Goal: Check status: Check status

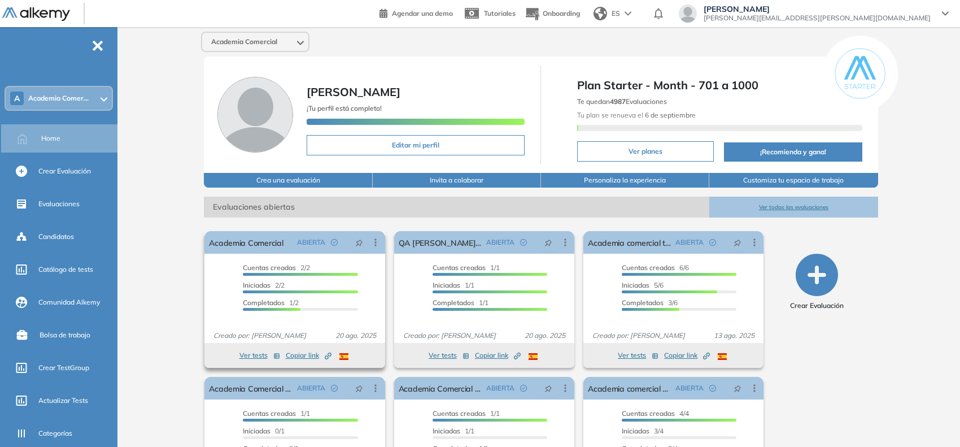
click at [300, 357] on span "Copiar link Created by potrace 1.16, written by [PERSON_NAME] [DATE]-[DATE]" at bounding box center [309, 355] width 46 height 10
click at [258, 243] on link "Academia Comercial" at bounding box center [246, 242] width 74 height 23
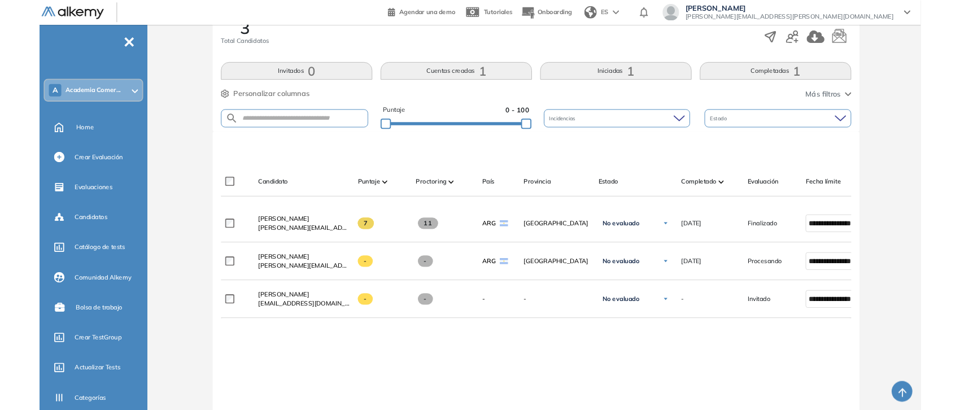
scroll to position [202, 0]
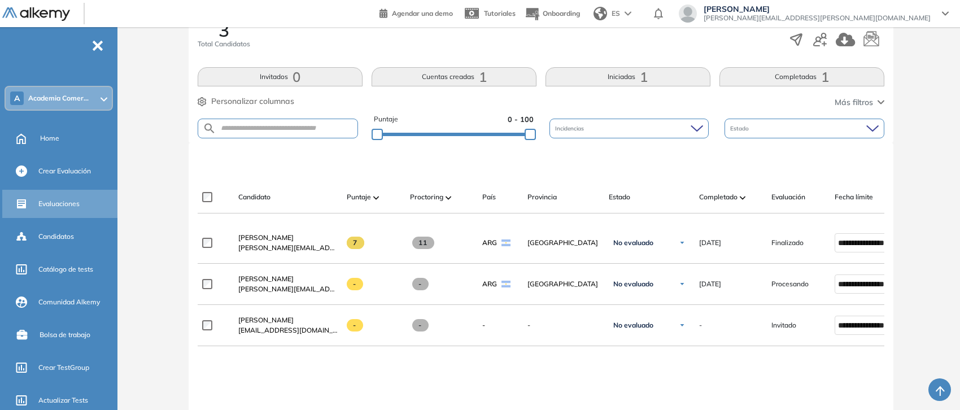
click at [71, 195] on div "Evaluaciones" at bounding box center [76, 203] width 77 height 19
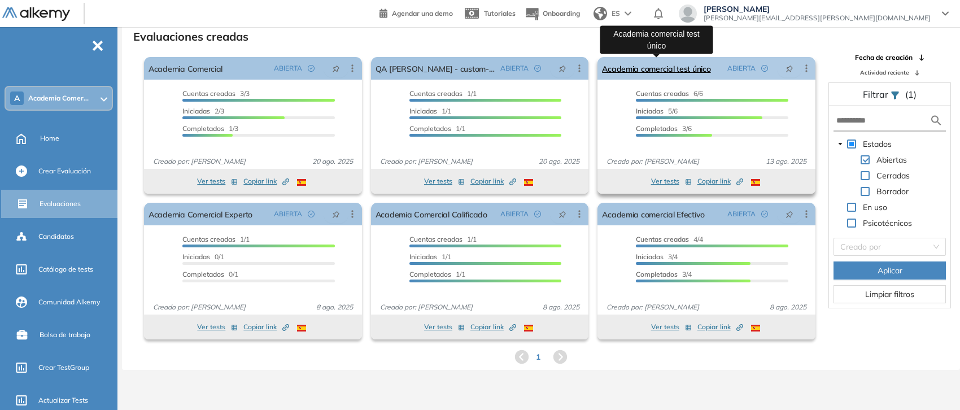
click at [644, 74] on link "Academia comercial test único" at bounding box center [656, 68] width 108 height 23
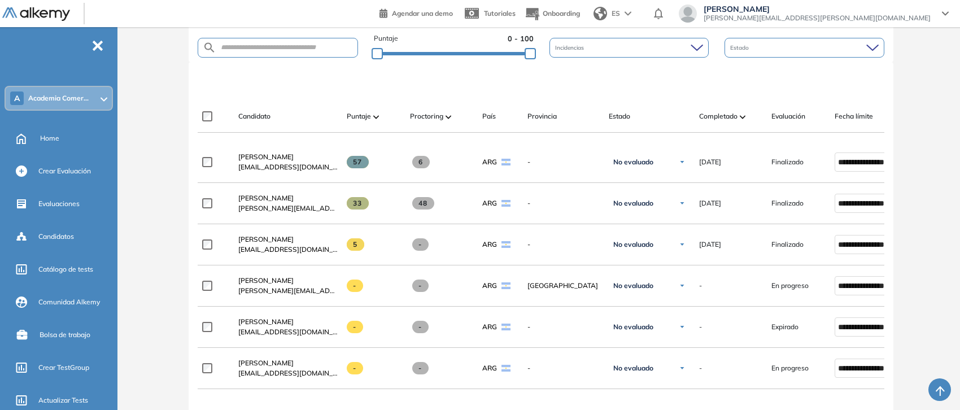
scroll to position [353, 0]
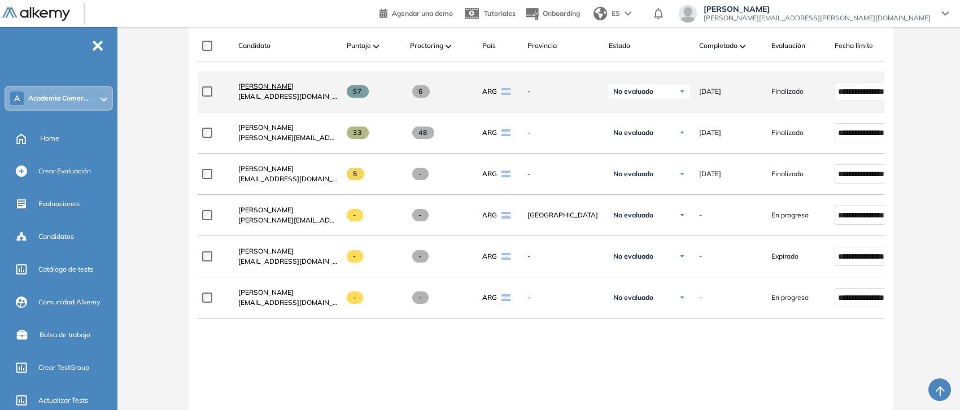
click at [266, 90] on span "[PERSON_NAME]" at bounding box center [265, 86] width 55 height 8
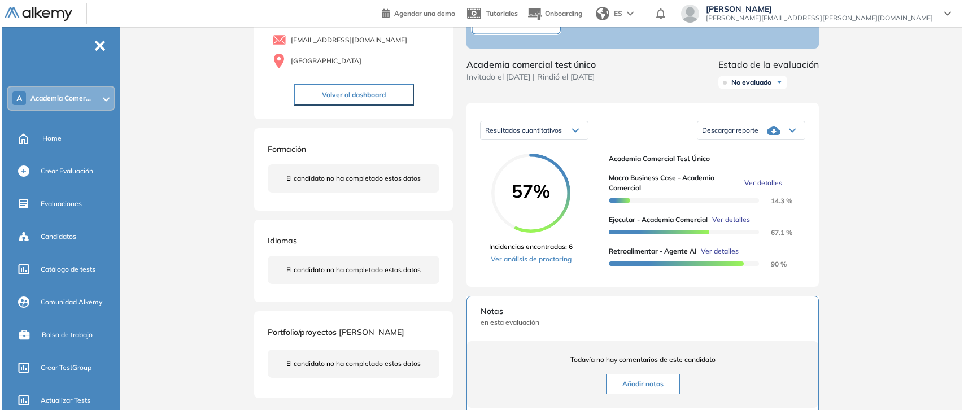
scroll to position [141, 0]
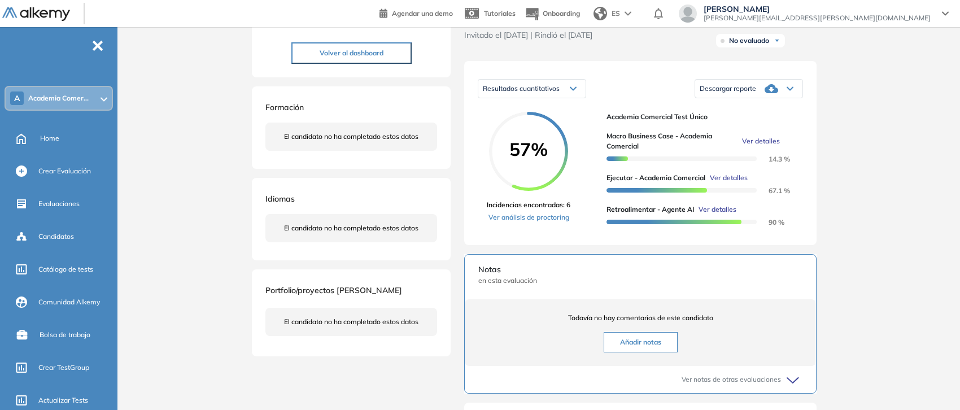
click at [756, 146] on span "Ver detalles" at bounding box center [761, 141] width 38 height 10
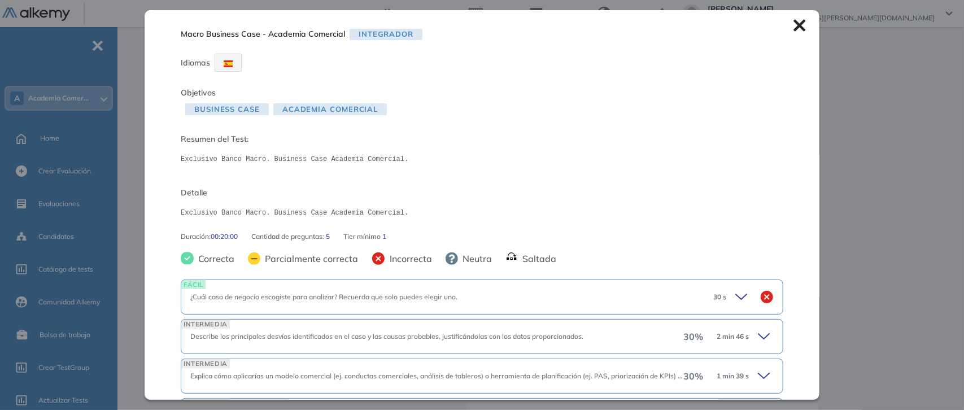
scroll to position [120, 0]
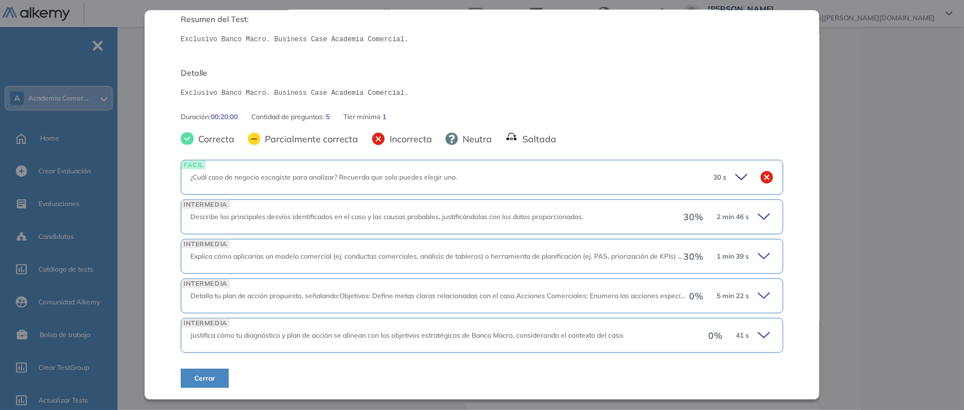
click at [758, 220] on icon at bounding box center [766, 217] width 16 height 16
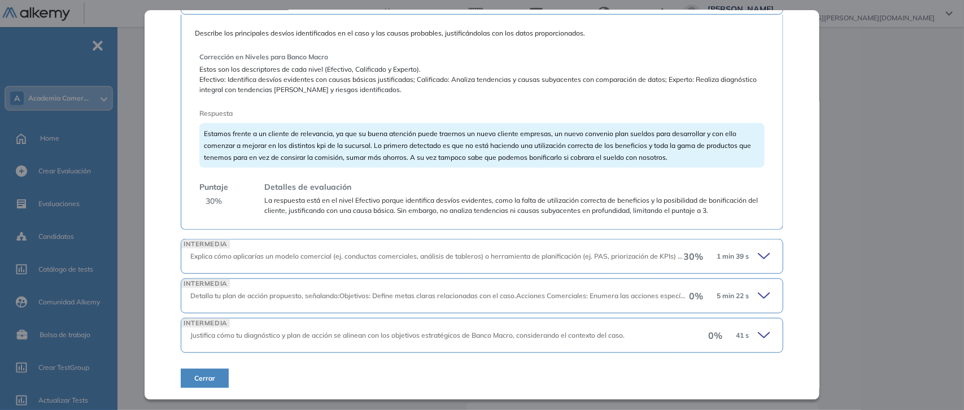
scroll to position [340, 0]
click at [747, 256] on div "30 % 1 min 39 s" at bounding box center [728, 256] width 90 height 16
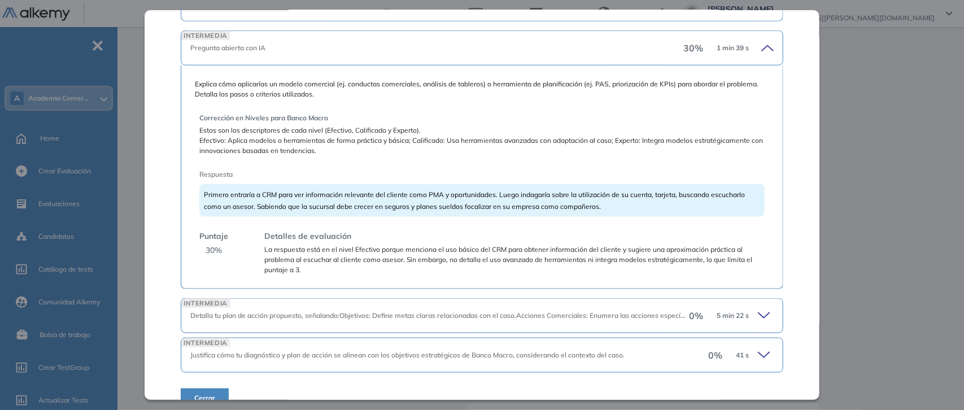
scroll to position [568, 0]
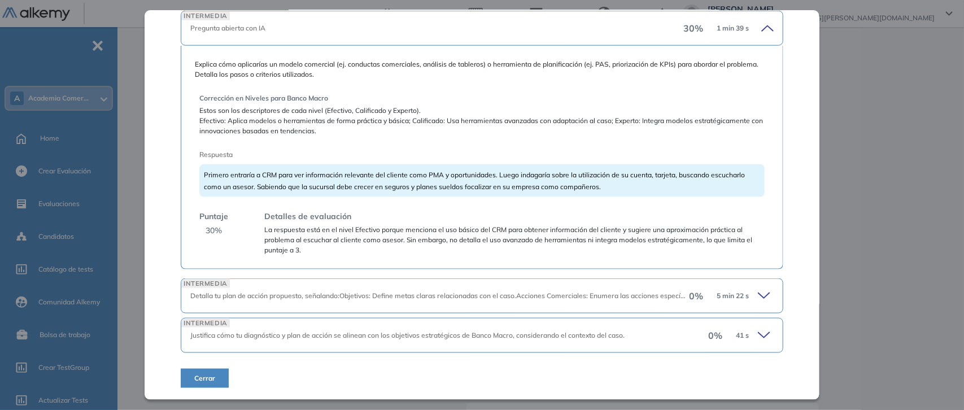
click at [758, 299] on icon at bounding box center [766, 296] width 16 height 16
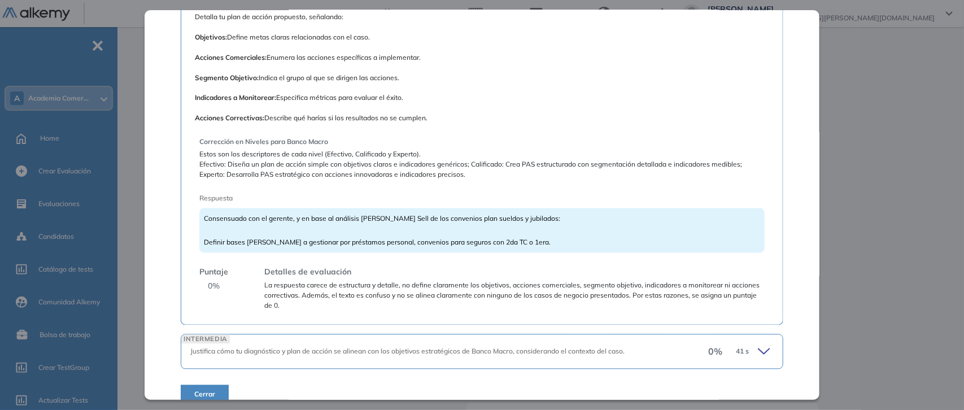
scroll to position [899, 0]
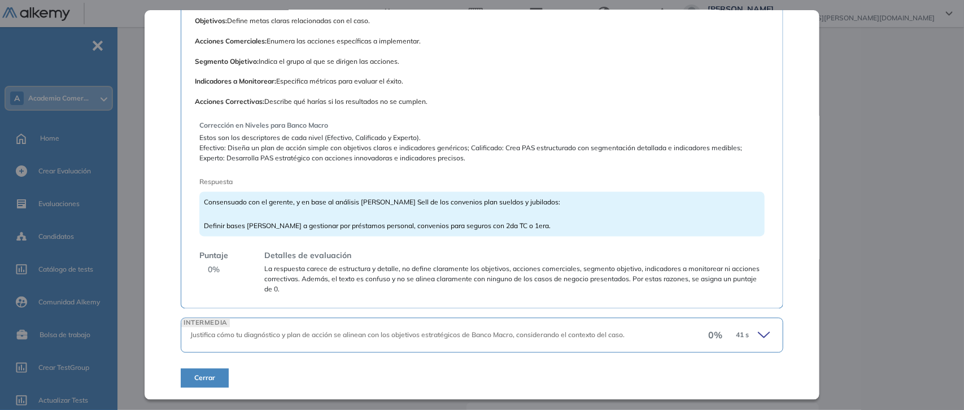
click at [758, 334] on icon at bounding box center [766, 336] width 16 height 16
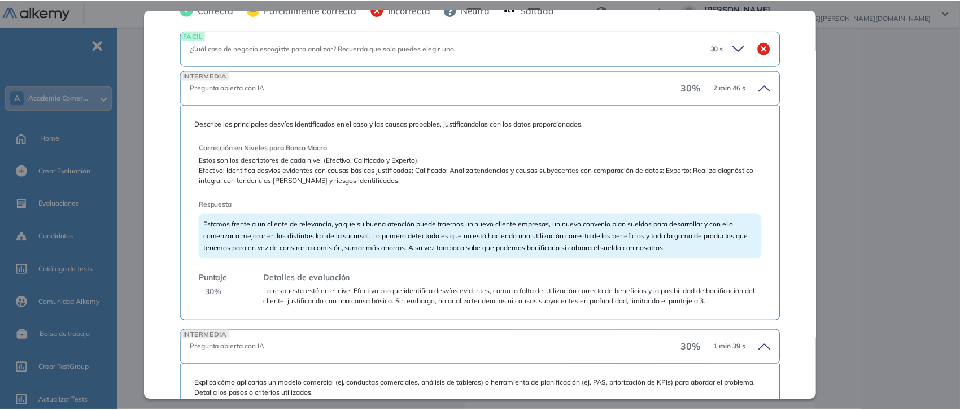
scroll to position [0, 0]
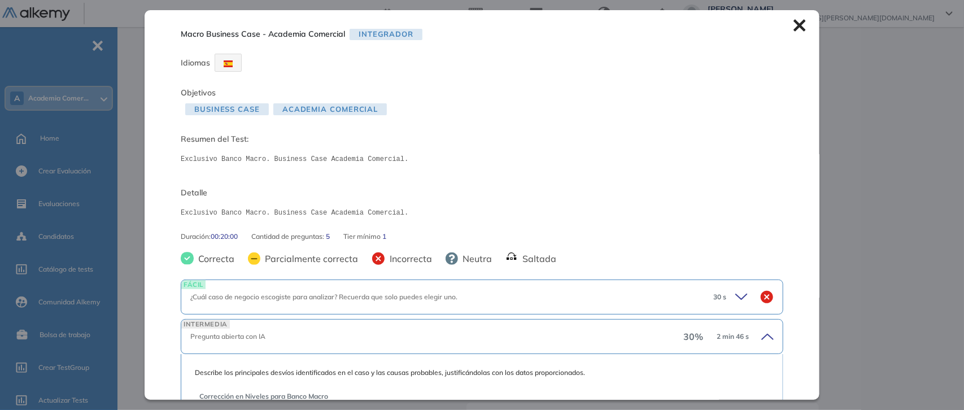
click at [791, 36] on div "Macro Business Case - Academia Comercial Integrador Idiomas Objetivos Business …" at bounding box center [482, 204] width 675 height 389
click at [794, 31] on icon at bounding box center [799, 25] width 12 height 12
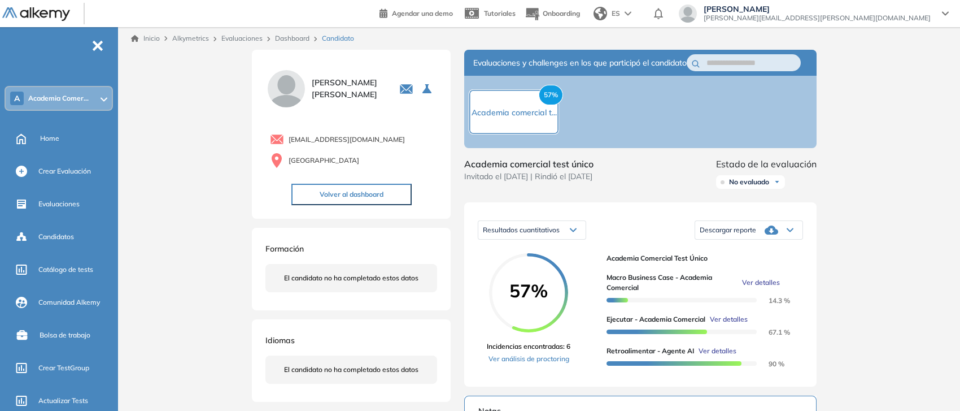
scroll to position [70, 0]
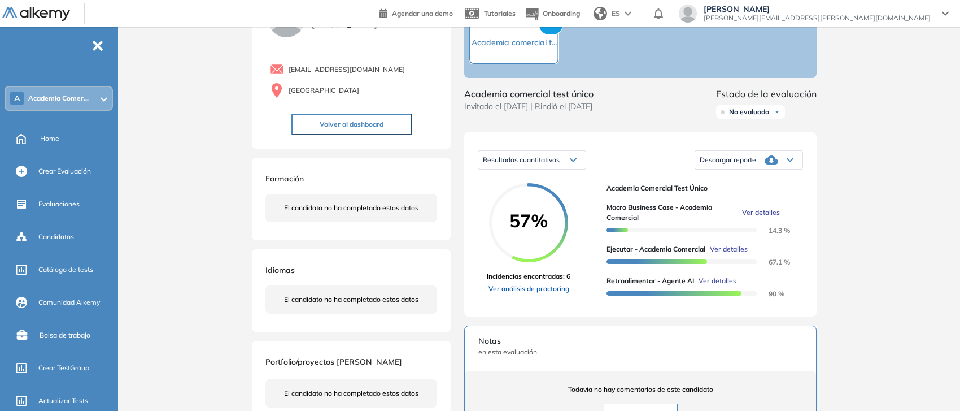
click at [544, 294] on link "Ver análisis de proctoring" at bounding box center [529, 288] width 84 height 10
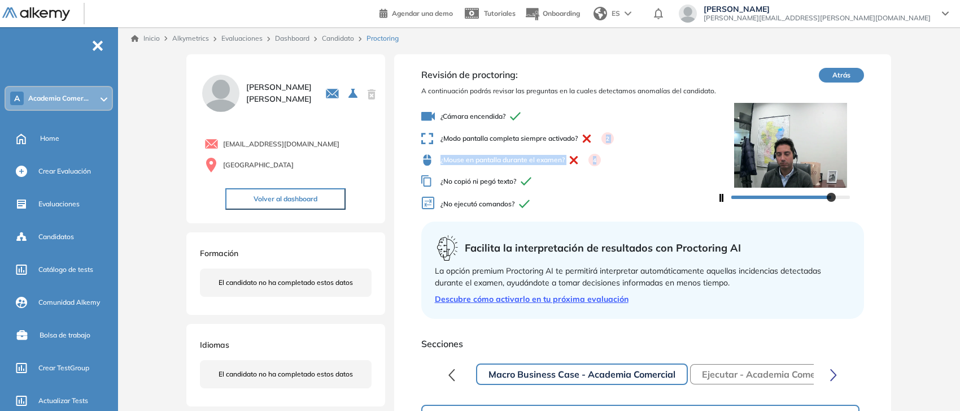
drag, startPoint x: 608, startPoint y: 136, endPoint x: 617, endPoint y: 158, distance: 23.8
click at [617, 158] on div "¿Cámara encendida? ¿Modo pantalla completa siempre activado? 2 ¿Mouse en pantal…" at bounding box center [569, 161] width 296 height 112
click at [613, 160] on span "¿Mouse en pantalla durante el examen? 4" at bounding box center [569, 160] width 296 height 12
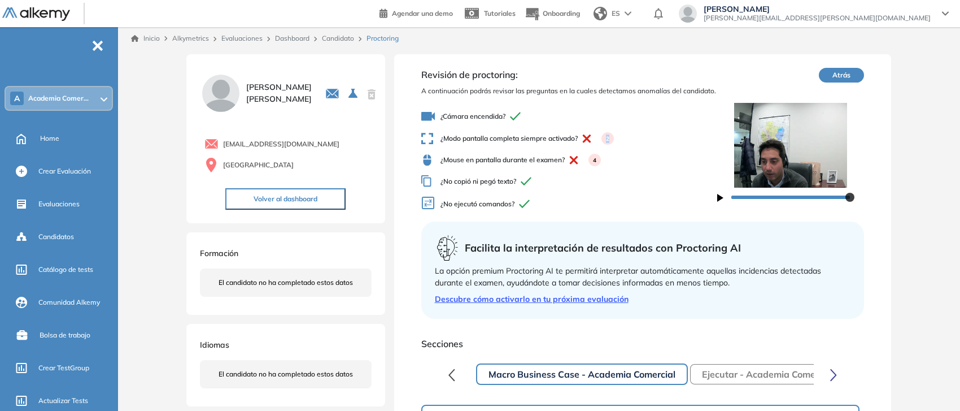
drag, startPoint x: 608, startPoint y: 140, endPoint x: 620, endPoint y: 137, distance: 12.2
click at [620, 137] on span "¿Modo pantalla completa siempre activado? 2" at bounding box center [569, 138] width 296 height 12
click at [599, 157] on div "4" at bounding box center [594, 160] width 12 height 12
drag, startPoint x: 594, startPoint y: 160, endPoint x: 605, endPoint y: 156, distance: 12.0
click at [605, 156] on span "¿Mouse en pantalla durante el examen? 4" at bounding box center [569, 160] width 296 height 12
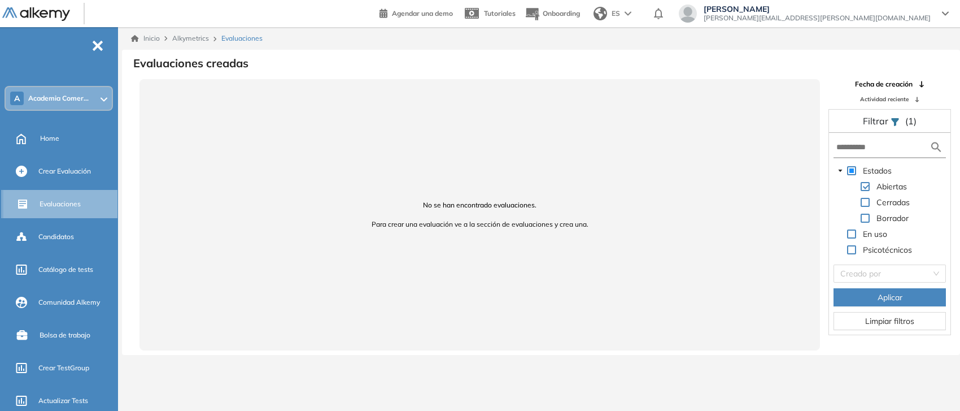
click at [77, 202] on span "Evaluaciones" at bounding box center [60, 204] width 41 height 10
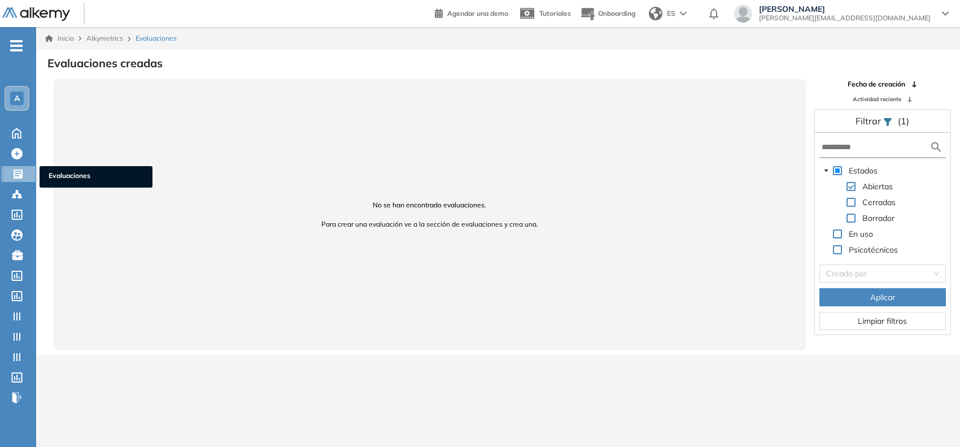
click at [23, 173] on icon at bounding box center [17, 173] width 11 height 11
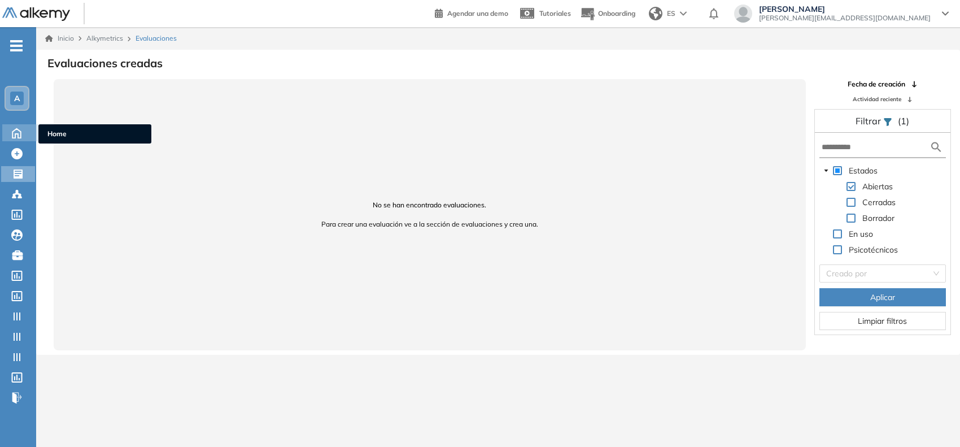
click at [21, 128] on icon at bounding box center [17, 132] width 20 height 14
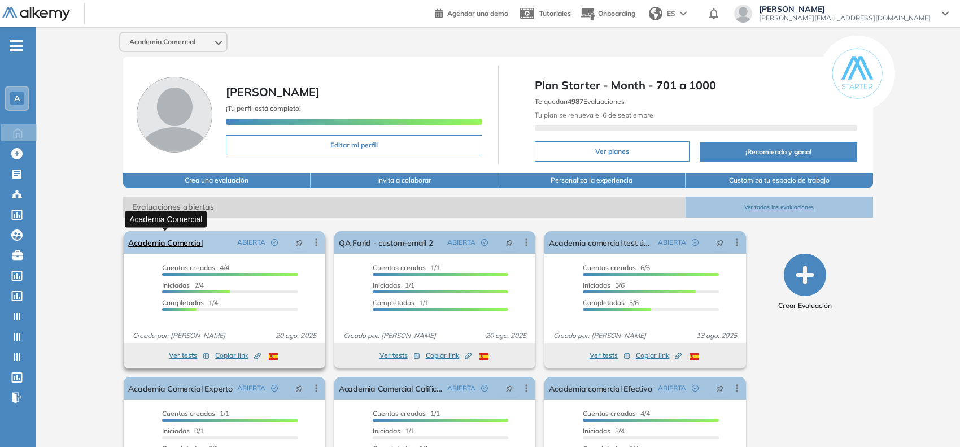
click at [173, 245] on link "Academia Comercial" at bounding box center [165, 242] width 74 height 23
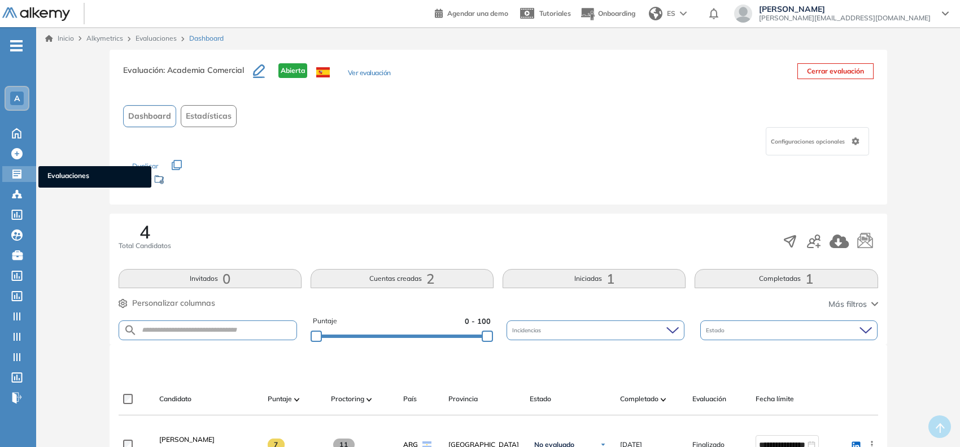
click at [12, 169] on icon at bounding box center [16, 173] width 9 height 9
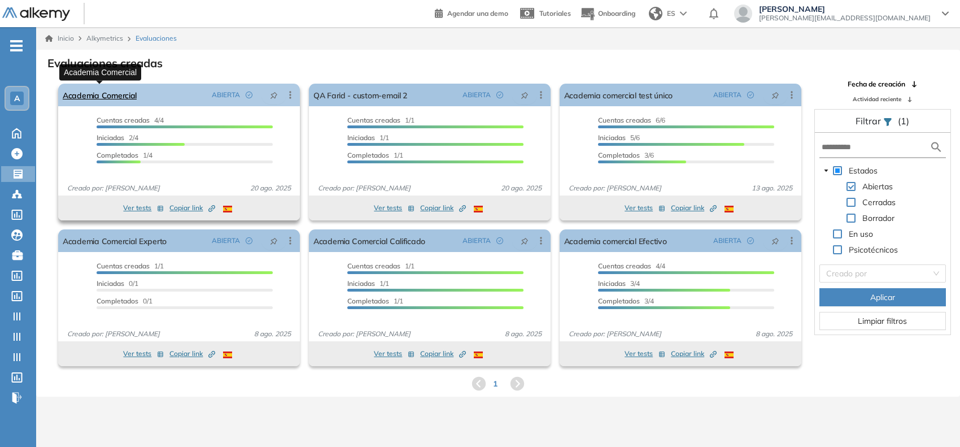
click at [117, 99] on link "Academia Comercial" at bounding box center [100, 95] width 74 height 23
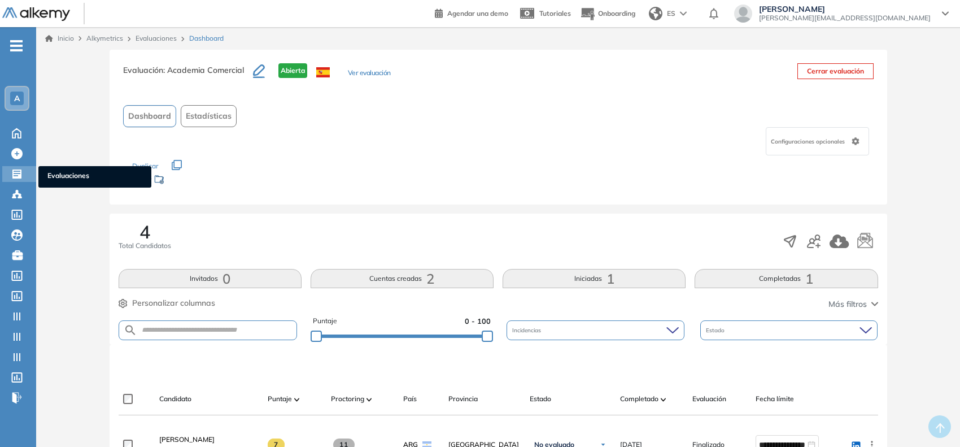
click at [17, 169] on icon at bounding box center [16, 173] width 11 height 11
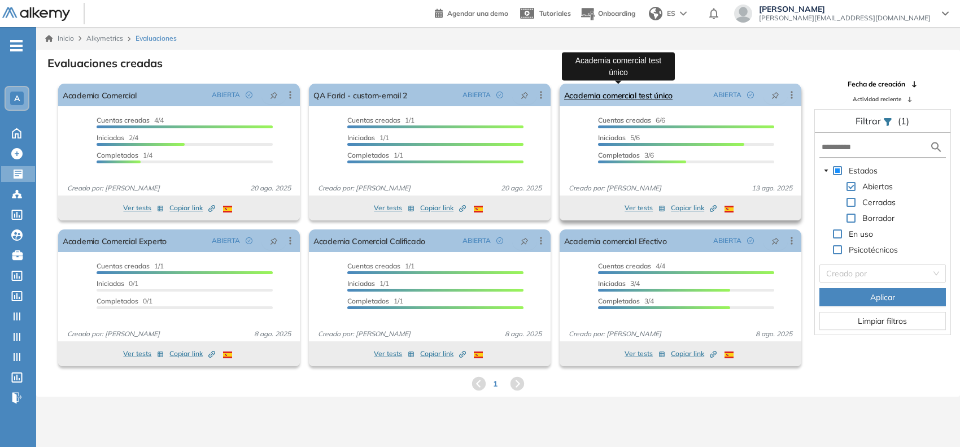
click at [642, 102] on link "Academia comercial test único" at bounding box center [618, 95] width 108 height 23
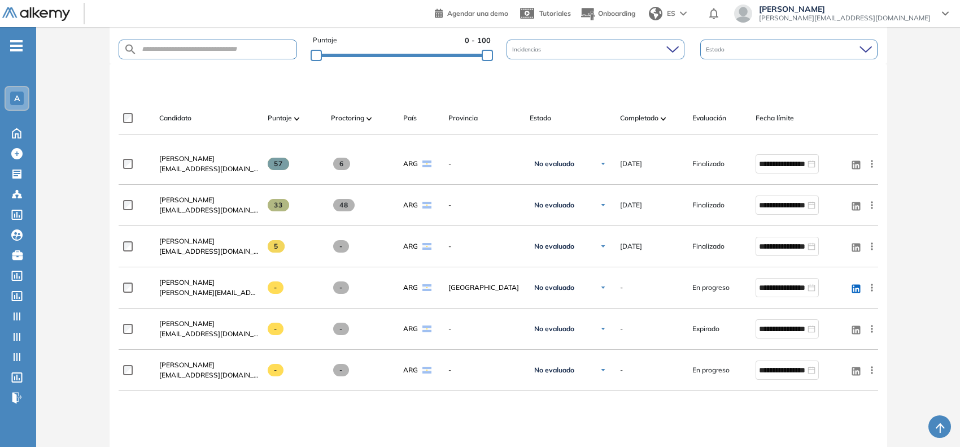
scroll to position [282, 0]
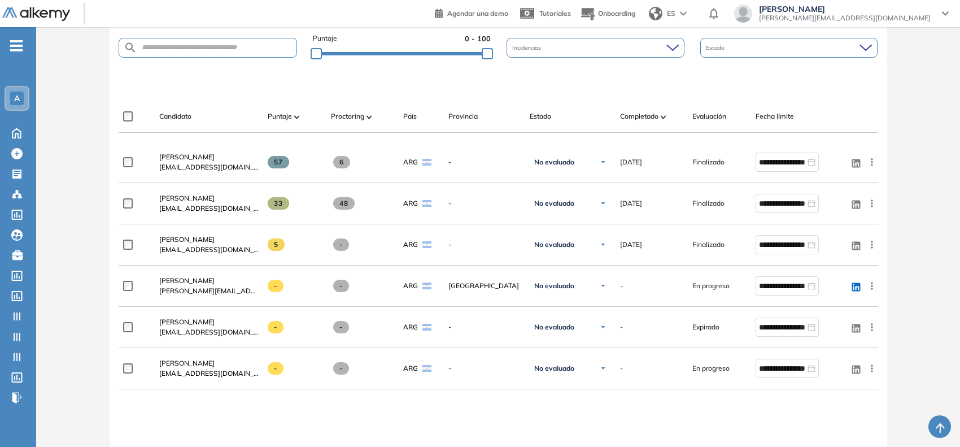
click at [178, 158] on span "[PERSON_NAME]" at bounding box center [186, 156] width 55 height 8
